Goal: Transaction & Acquisition: Download file/media

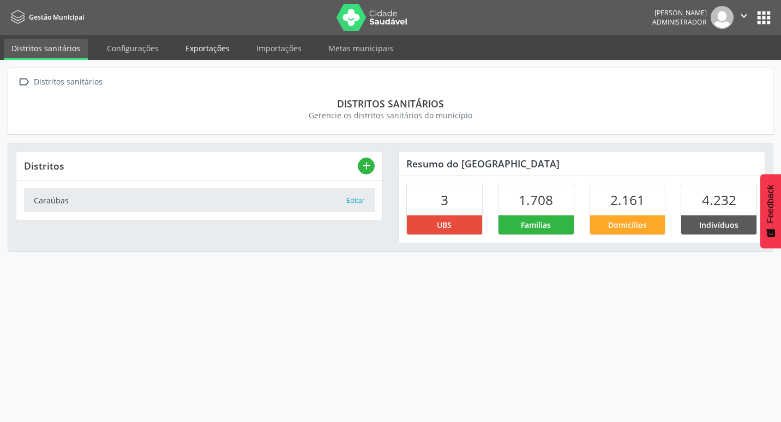
click at [189, 46] on link "Exportações" at bounding box center [207, 48] width 59 height 19
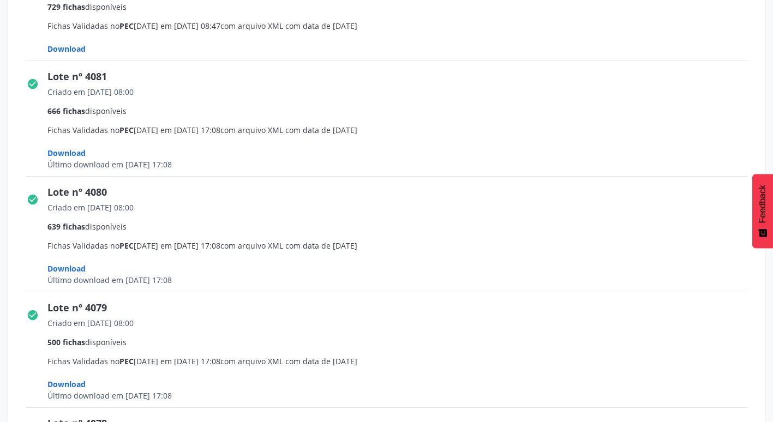
scroll to position [546, 0]
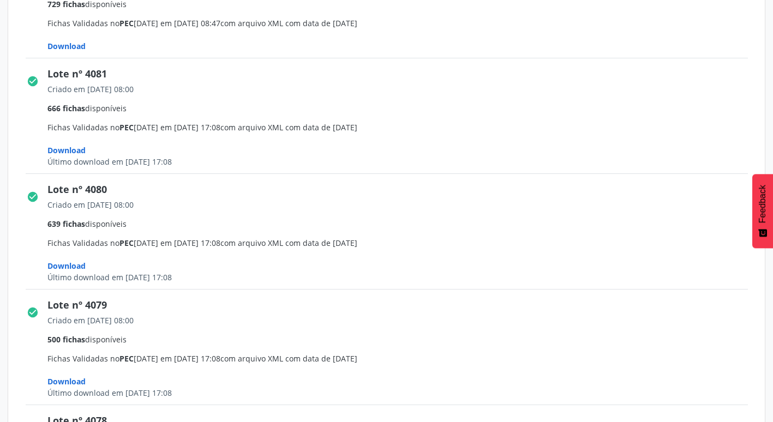
drag, startPoint x: 134, startPoint y: 160, endPoint x: 195, endPoint y: 166, distance: 62.0
click at [195, 166] on div "Último download em 29/08/2025 17:08" at bounding box center [401, 161] width 708 height 11
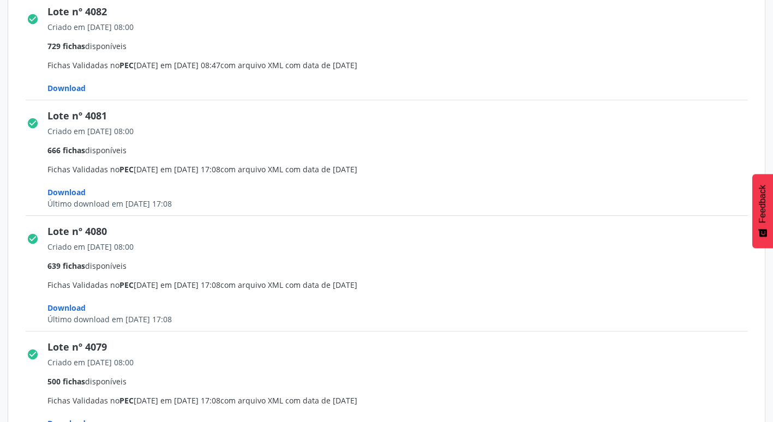
scroll to position [491, 0]
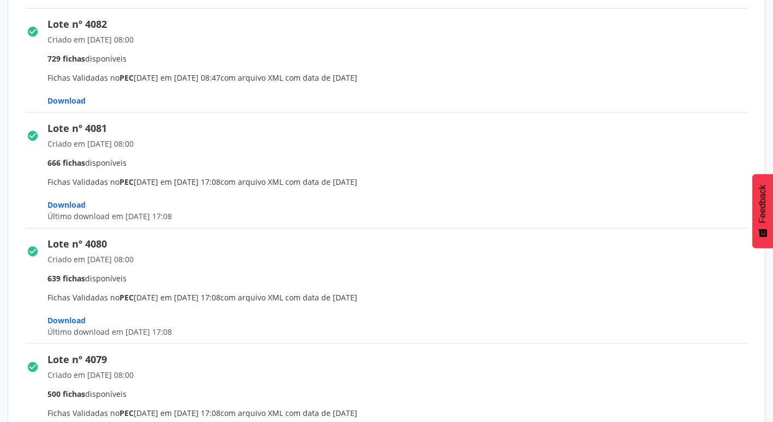
click at [66, 102] on span "Download" at bounding box center [66, 100] width 38 height 10
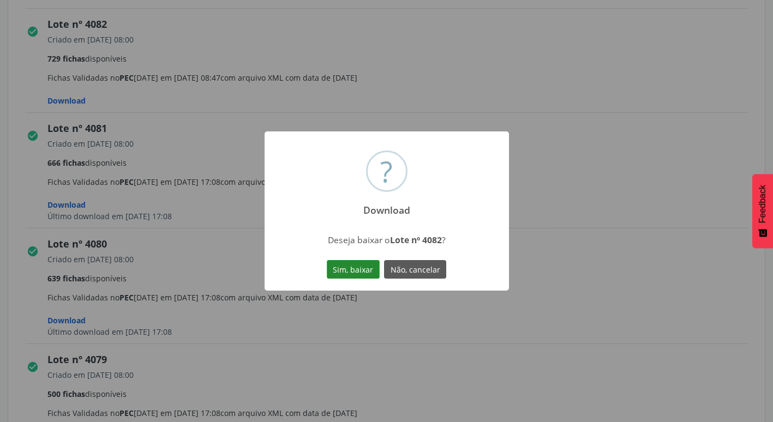
click at [359, 269] on button "Sim, baixar" at bounding box center [353, 269] width 53 height 19
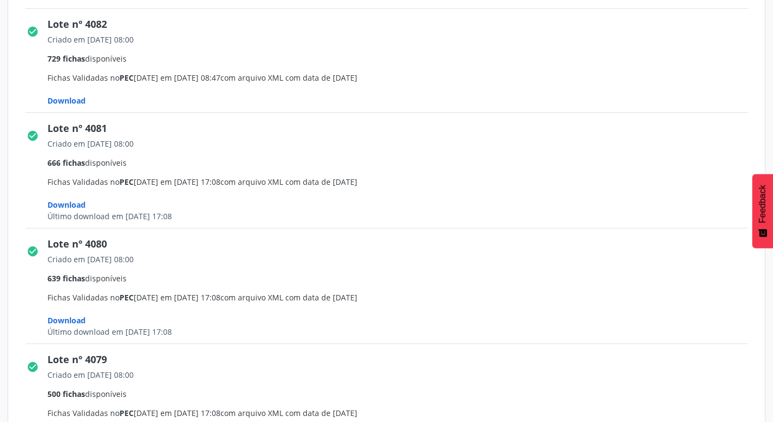
scroll to position [382, 0]
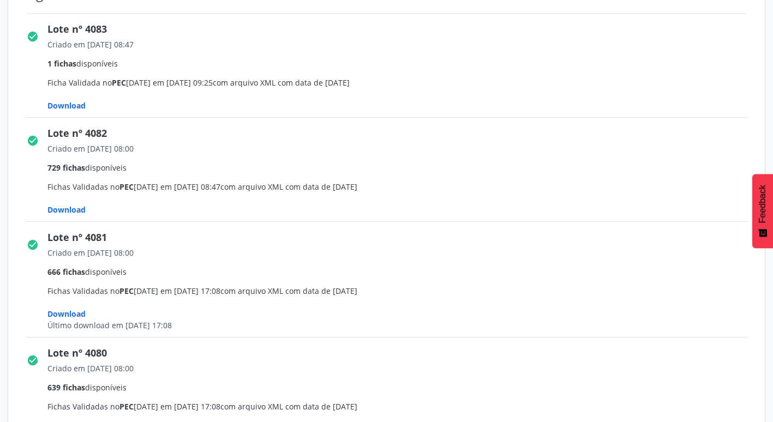
click at [71, 107] on span "Download" at bounding box center [66, 105] width 38 height 10
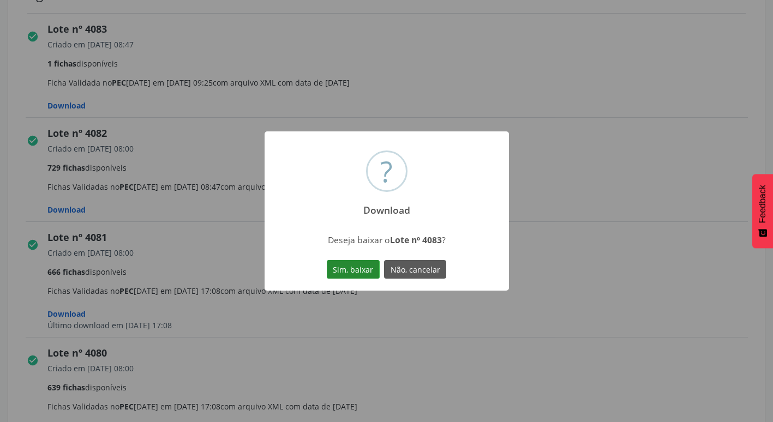
click at [328, 273] on button "Sim, baixar" at bounding box center [353, 269] width 53 height 19
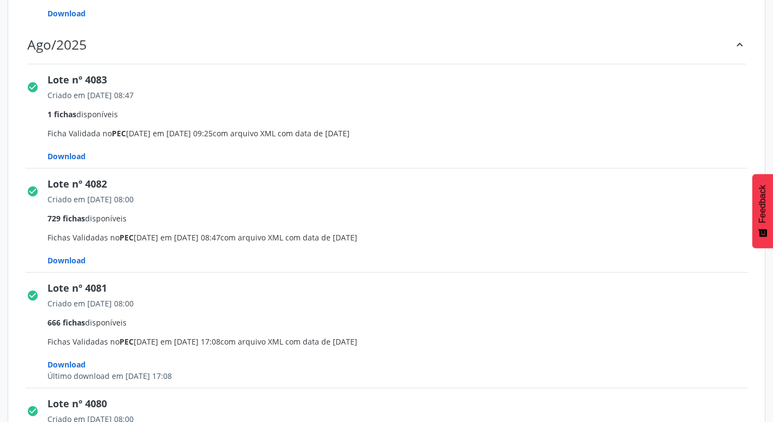
scroll to position [273, 0]
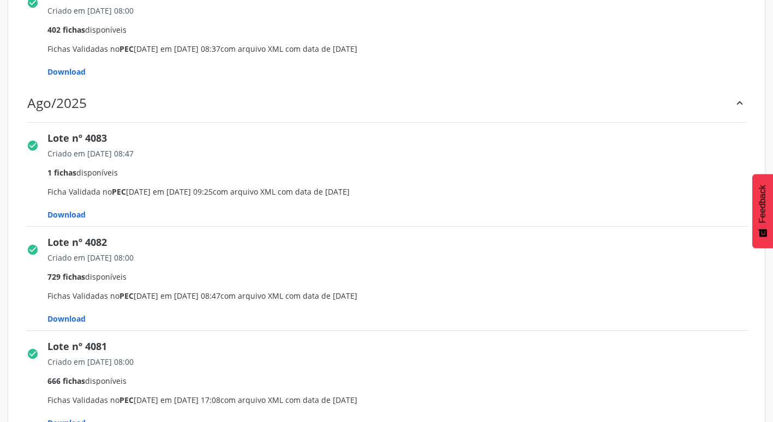
click at [74, 72] on span "Download" at bounding box center [66, 72] width 38 height 10
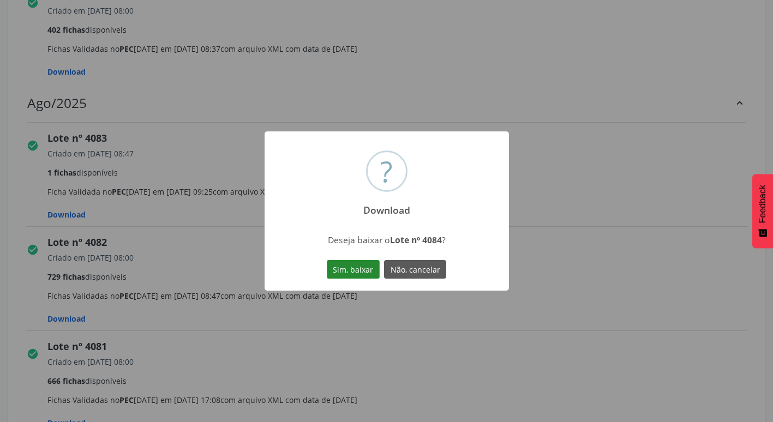
click at [356, 264] on button "Sim, baixar" at bounding box center [353, 269] width 53 height 19
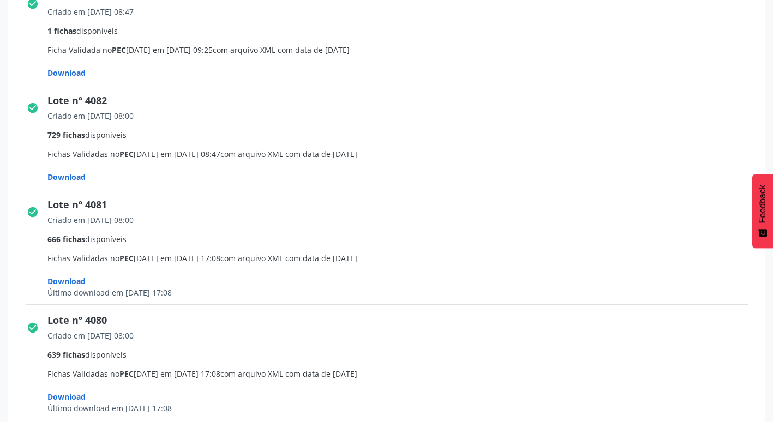
scroll to position [437, 0]
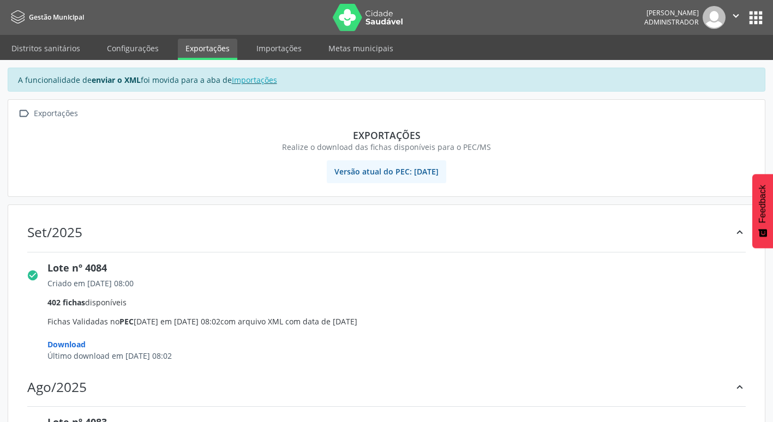
click at [734, 14] on icon "" at bounding box center [736, 16] width 12 height 12
click at [706, 67] on link "Sair" at bounding box center [708, 66] width 75 height 15
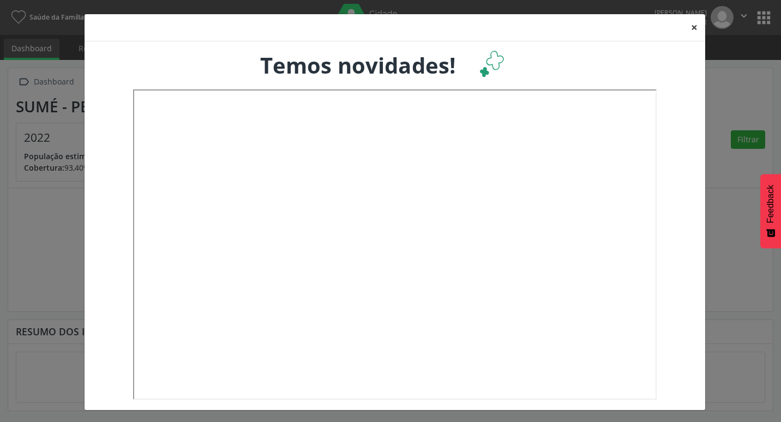
click at [691, 27] on button "×" at bounding box center [695, 27] width 22 height 27
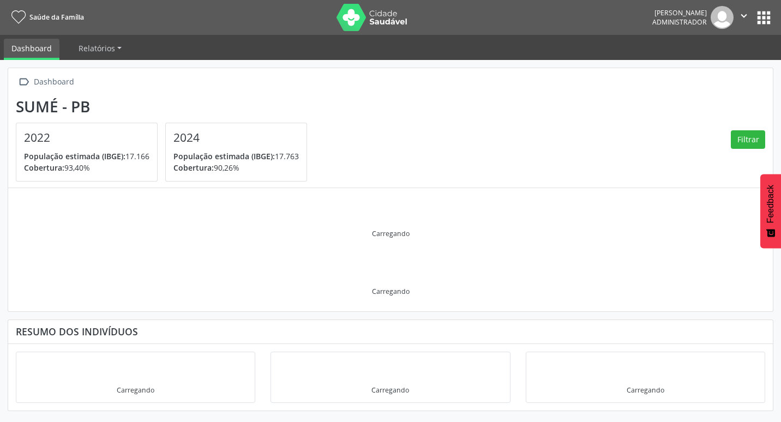
click at [758, 14] on button "apps" at bounding box center [764, 17] width 19 height 19
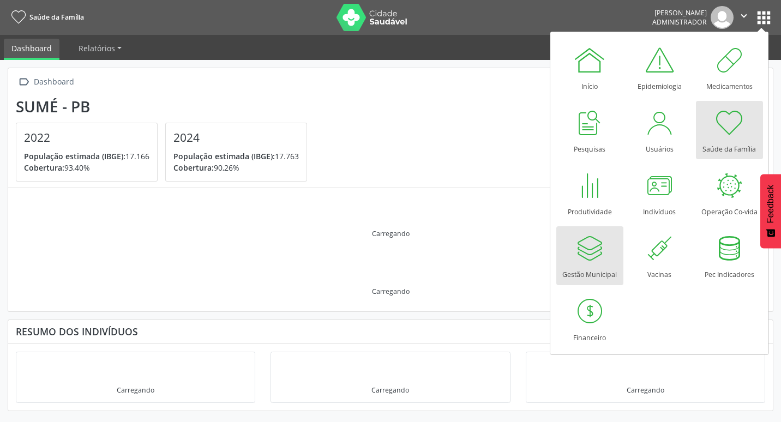
click at [593, 258] on div at bounding box center [589, 248] width 33 height 33
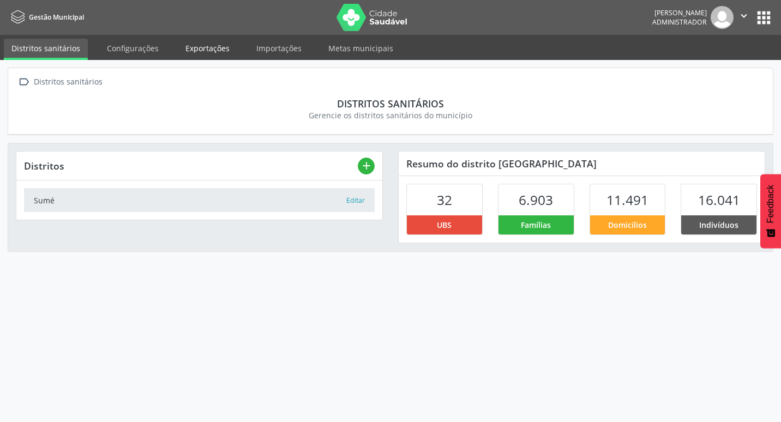
click at [211, 44] on link "Exportações" at bounding box center [207, 48] width 59 height 19
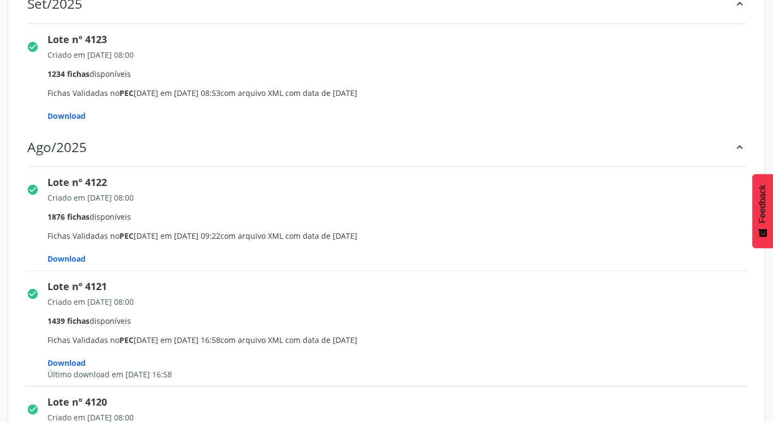
scroll to position [218, 0]
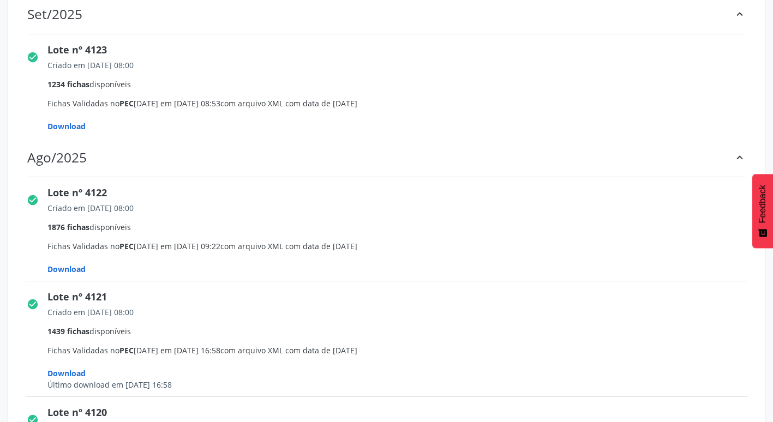
click at [80, 266] on span "Download" at bounding box center [66, 269] width 38 height 10
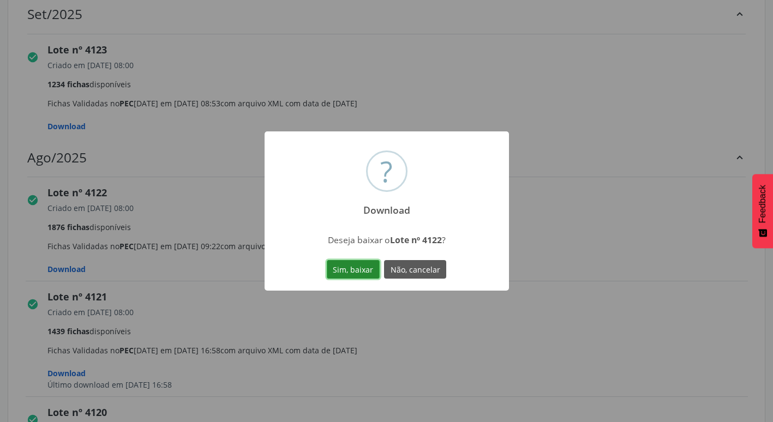
click at [369, 266] on button "Sim, baixar" at bounding box center [353, 269] width 53 height 19
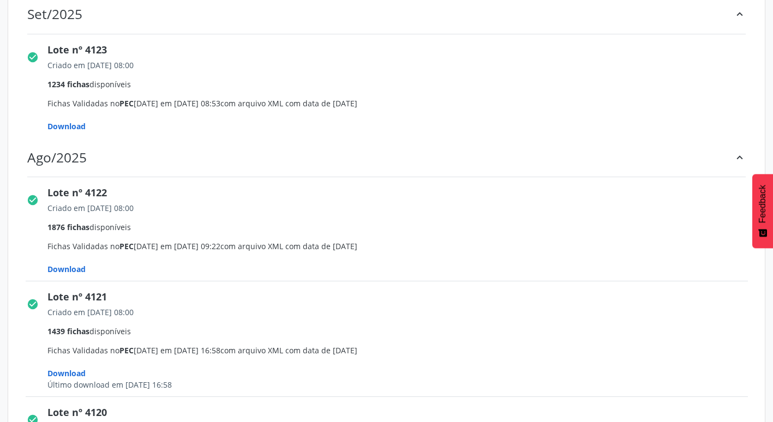
click at [64, 129] on span "Download" at bounding box center [66, 126] width 38 height 10
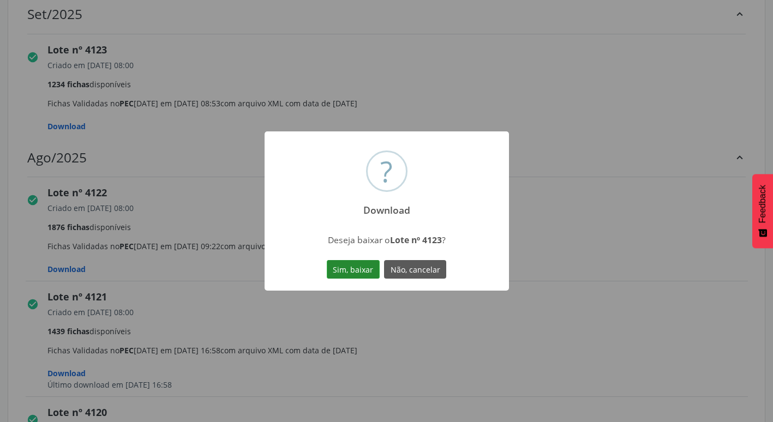
click at [362, 262] on button "Sim, baixar" at bounding box center [353, 269] width 53 height 19
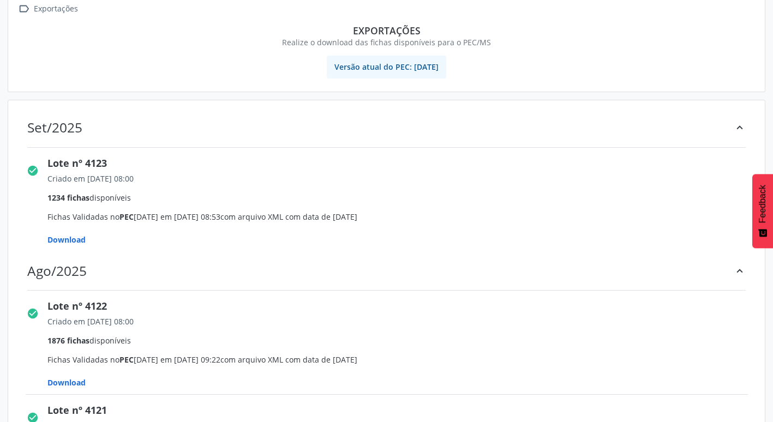
scroll to position [109, 0]
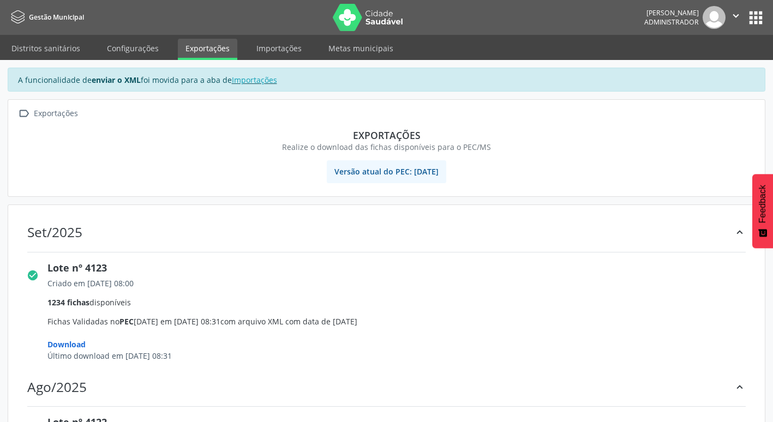
click at [734, 14] on icon "" at bounding box center [736, 16] width 12 height 12
click at [723, 63] on link "Sair" at bounding box center [708, 66] width 75 height 15
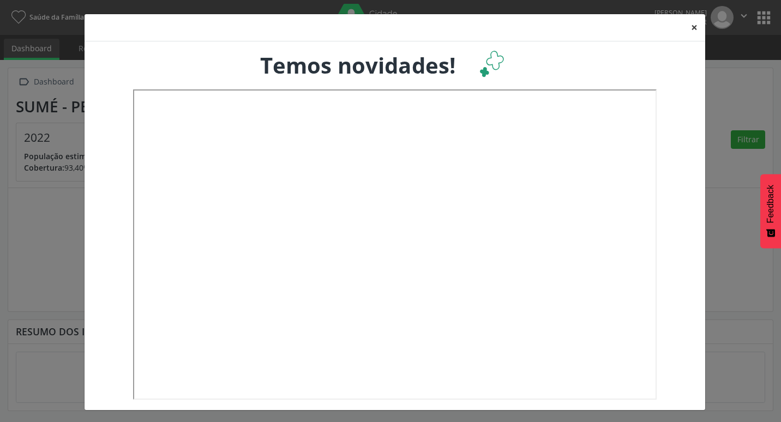
click at [688, 25] on button "×" at bounding box center [695, 27] width 22 height 27
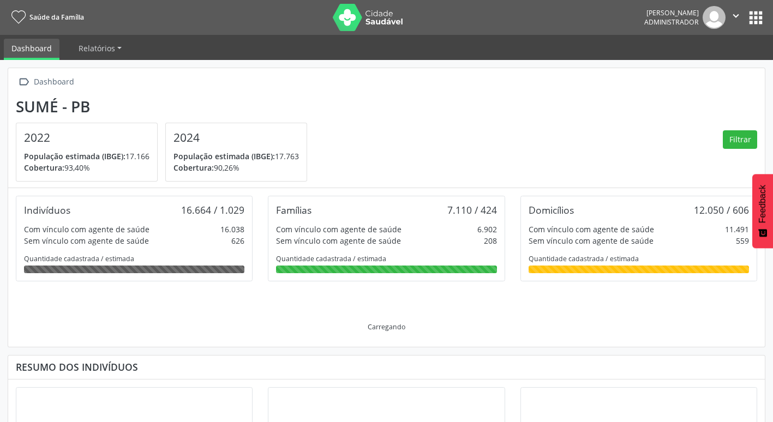
click at [761, 13] on button "apps" at bounding box center [755, 17] width 19 height 19
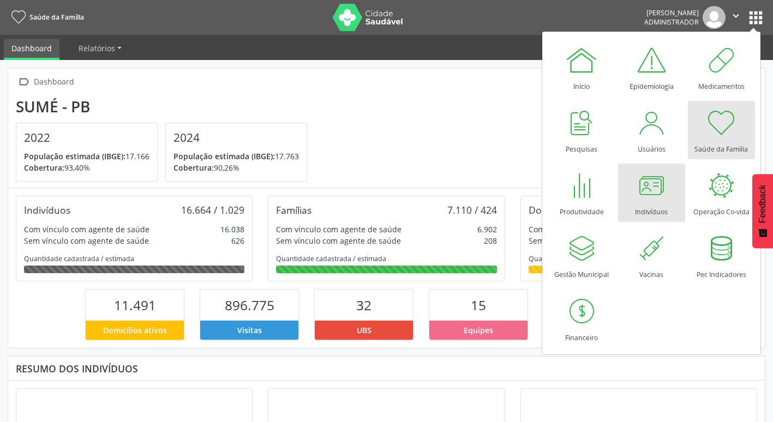
click at [654, 194] on div at bounding box center [651, 185] width 33 height 33
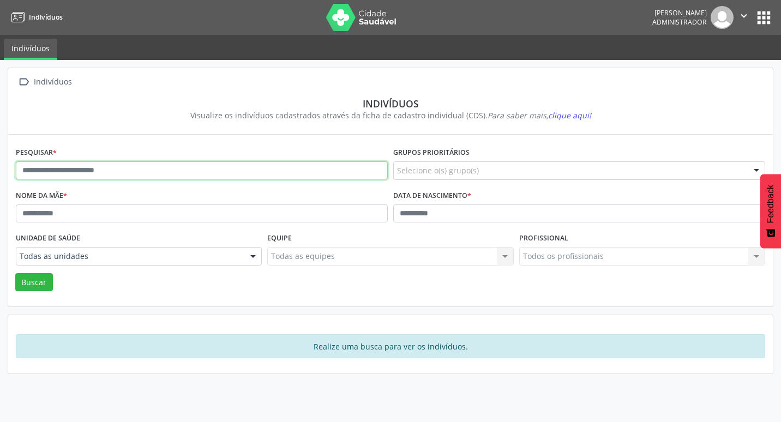
click at [113, 174] on input "text" at bounding box center [202, 171] width 372 height 19
click at [109, 171] on input "text" at bounding box center [202, 171] width 372 height 19
click at [113, 169] on input "text" at bounding box center [202, 171] width 372 height 19
type input "**********"
click at [15, 273] on button "Buscar" at bounding box center [34, 282] width 38 height 19
